Goal: Use online tool/utility

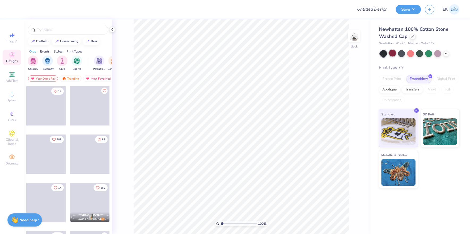
click at [393, 54] on div at bounding box center [392, 53] width 7 height 7
click at [400, 54] on div at bounding box center [401, 53] width 7 height 7
click at [445, 54] on icon at bounding box center [446, 53] width 4 height 4
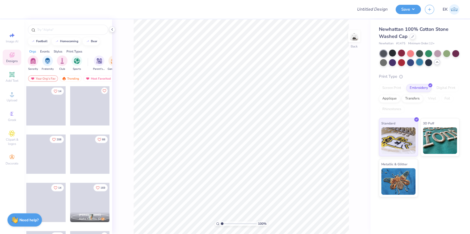
click at [420, 62] on div at bounding box center [419, 62] width 7 height 7
click at [418, 63] on div at bounding box center [419, 62] width 7 height 7
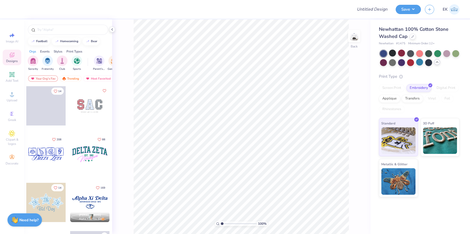
click at [383, 51] on div at bounding box center [383, 53] width 7 height 7
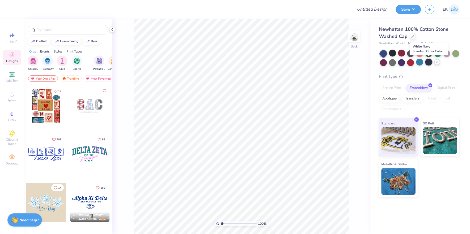
click at [427, 62] on div at bounding box center [428, 62] width 7 height 7
